Goal: Task Accomplishment & Management: Complete application form

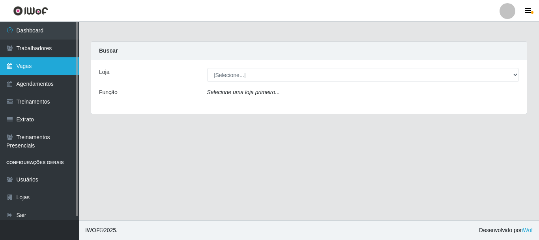
click at [24, 69] on link "Vagas" at bounding box center [39, 66] width 79 height 18
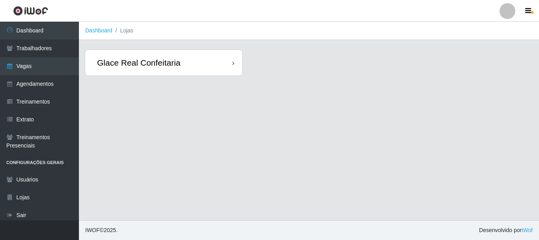
click at [137, 64] on div "Glace Real Confeitaria" at bounding box center [138, 63] width 83 height 10
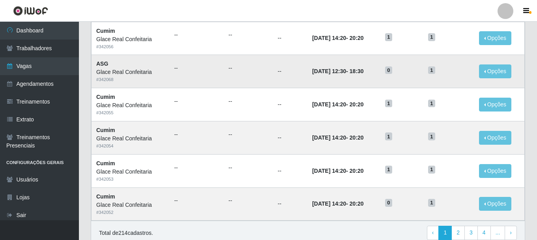
scroll to position [429, 0]
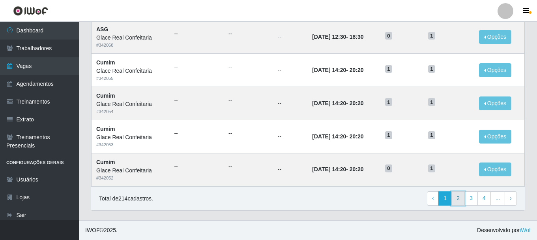
click at [462, 200] on link "2" at bounding box center [458, 198] width 13 height 14
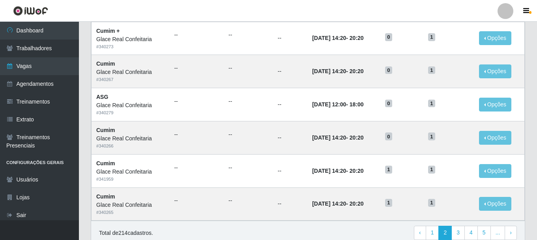
scroll to position [429, 0]
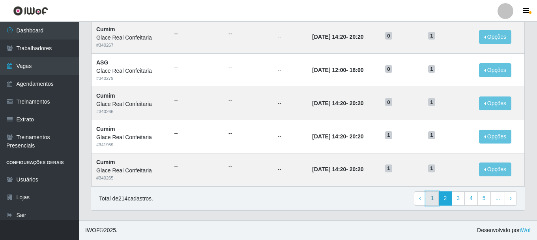
click at [433, 200] on link "1" at bounding box center [432, 198] width 13 height 14
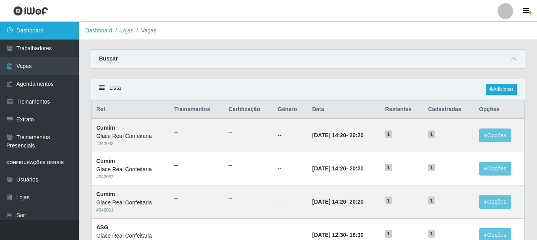
click at [50, 33] on link "Dashboard" at bounding box center [39, 31] width 79 height 18
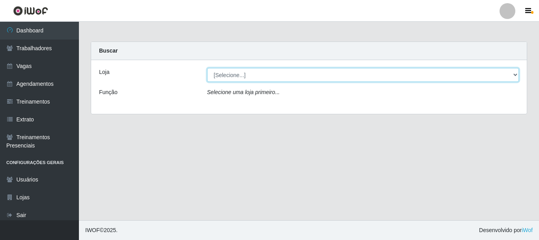
drag, startPoint x: 304, startPoint y: 82, endPoint x: 293, endPoint y: 75, distance: 13.1
click at [293, 75] on select "[Selecione...] Glace Real Confeitaria" at bounding box center [363, 75] width 312 height 14
select select "445"
click at [207, 68] on select "[Selecione...] Glace Real Confeitaria" at bounding box center [363, 75] width 312 height 14
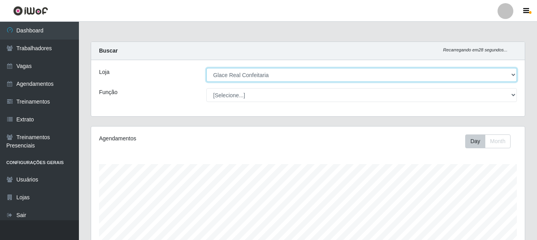
scroll to position [158, 0]
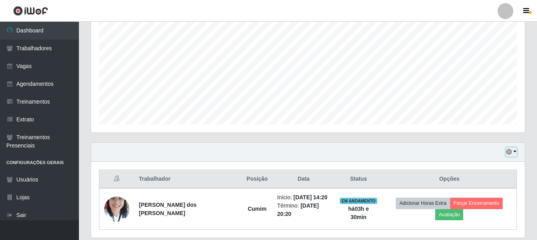
click at [515, 153] on button "button" at bounding box center [511, 151] width 11 height 9
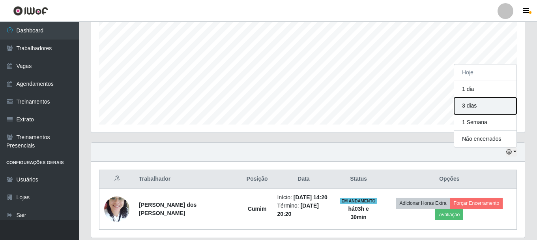
click at [488, 110] on button "3 dias" at bounding box center [485, 105] width 62 height 17
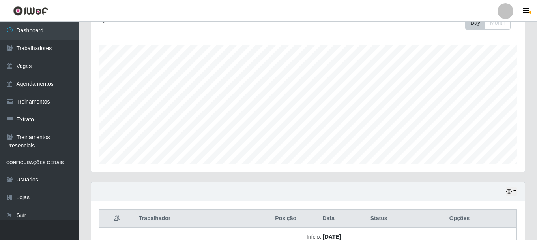
scroll to position [0, 0]
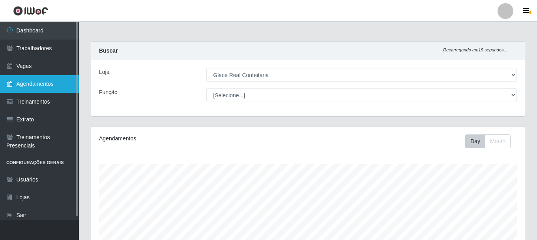
click at [47, 82] on link "Agendamentos" at bounding box center [39, 84] width 79 height 18
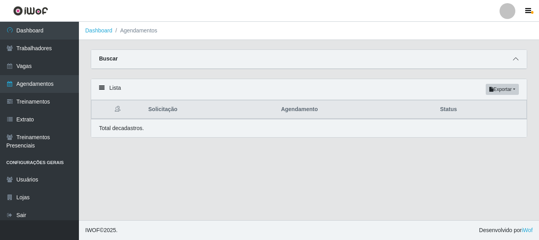
click at [511, 63] on span at bounding box center [515, 58] width 9 height 9
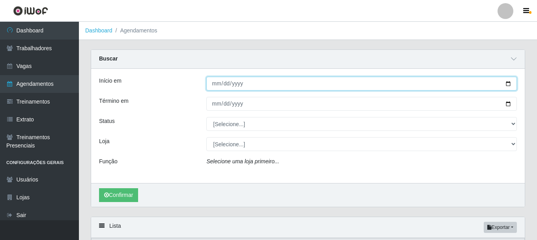
click at [214, 85] on input "Início em" at bounding box center [361, 84] width 311 height 14
type input "[DATE]"
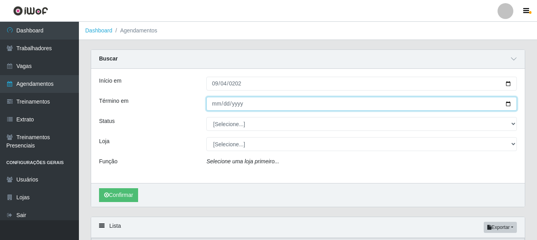
click at [212, 107] on input "Término em" at bounding box center [361, 104] width 311 height 14
type input "[DATE]"
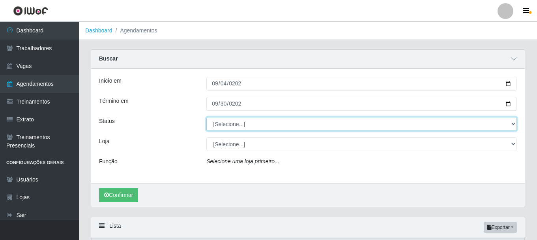
click at [247, 124] on select "[Selecione...] AGENDADO AGUARDANDO LIBERAR EM ANDAMENTO EM REVISÃO FINALIZADO C…" at bounding box center [361, 124] width 311 height 14
select select "AGENDADO"
click at [206, 117] on select "[Selecione...] AGENDADO AGUARDANDO LIBERAR EM ANDAMENTO EM REVISÃO FINALIZADO C…" at bounding box center [361, 124] width 311 height 14
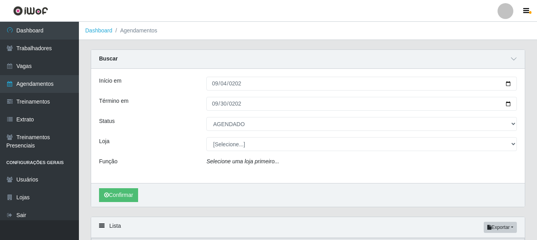
click at [232, 162] on icon "Selecione uma loja primeiro..." at bounding box center [242, 161] width 73 height 6
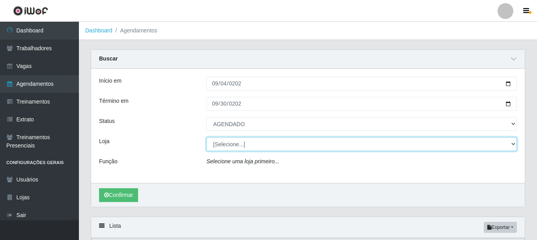
click at [251, 148] on select "[Selecione...] Glace Real Confeitaria" at bounding box center [361, 144] width 311 height 14
select select "445"
click at [206, 137] on select "[Selecione...] Glace Real Confeitaria" at bounding box center [361, 144] width 311 height 14
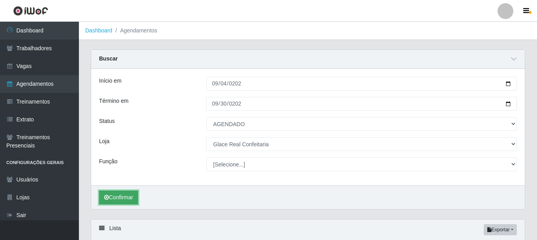
click at [122, 200] on button "Confirmar" at bounding box center [118, 197] width 39 height 14
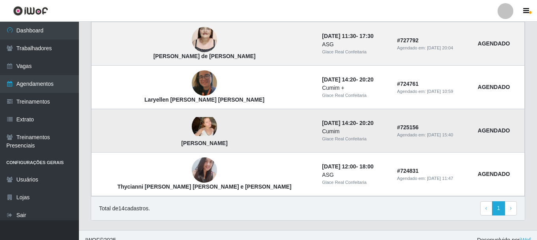
scroll to position [681, 0]
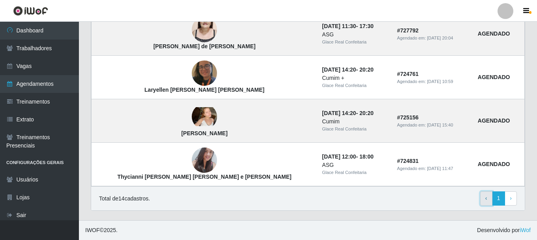
click at [481, 197] on link "‹ Previous" at bounding box center [486, 198] width 12 height 14
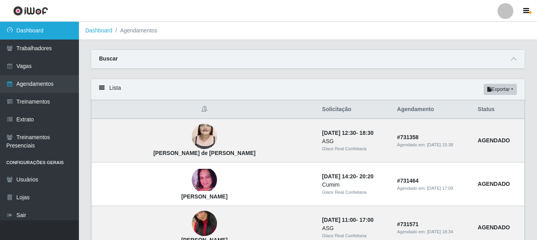
click at [42, 31] on link "Dashboard" at bounding box center [39, 31] width 79 height 18
